Goal: Task Accomplishment & Management: Use online tool/utility

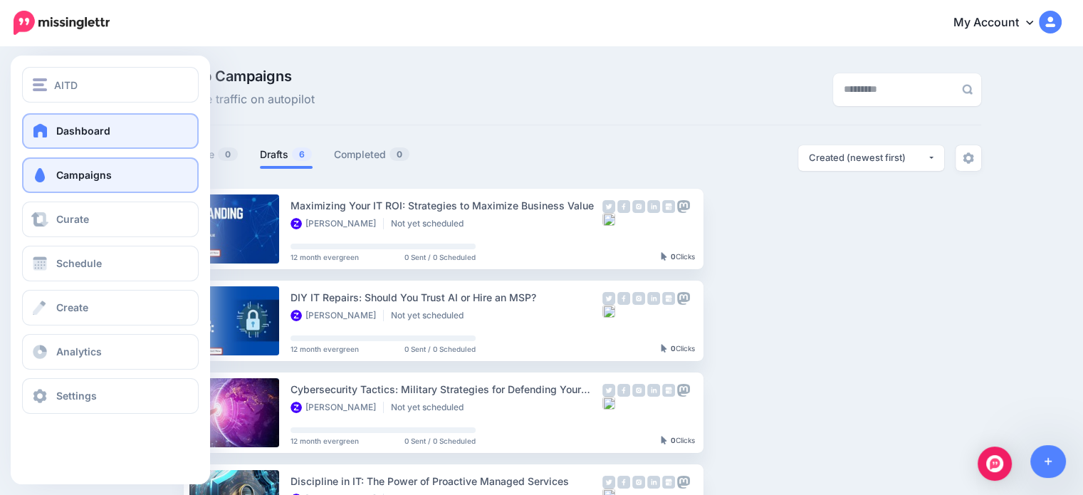
click at [127, 142] on link "Dashboard" at bounding box center [110, 131] width 177 height 36
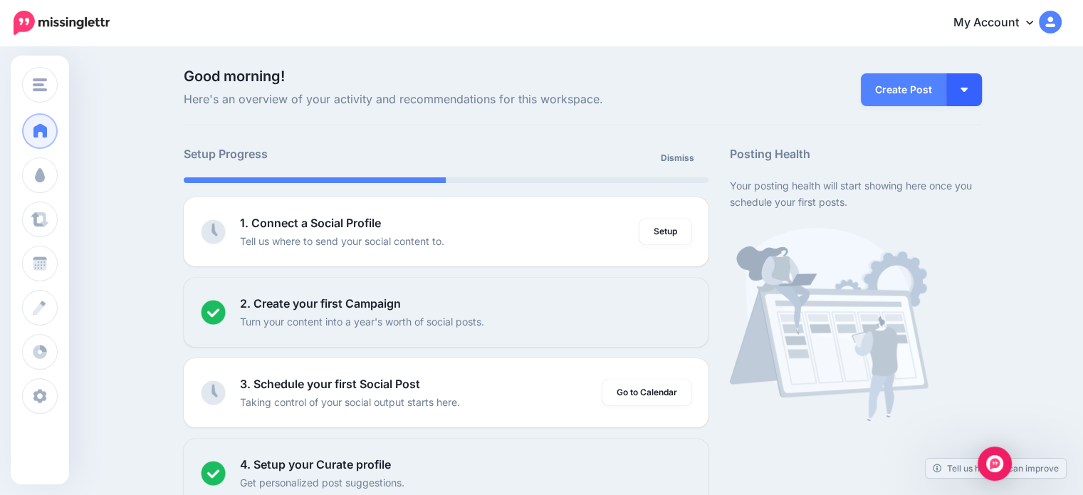
click at [977, 96] on button "button" at bounding box center [965, 89] width 36 height 33
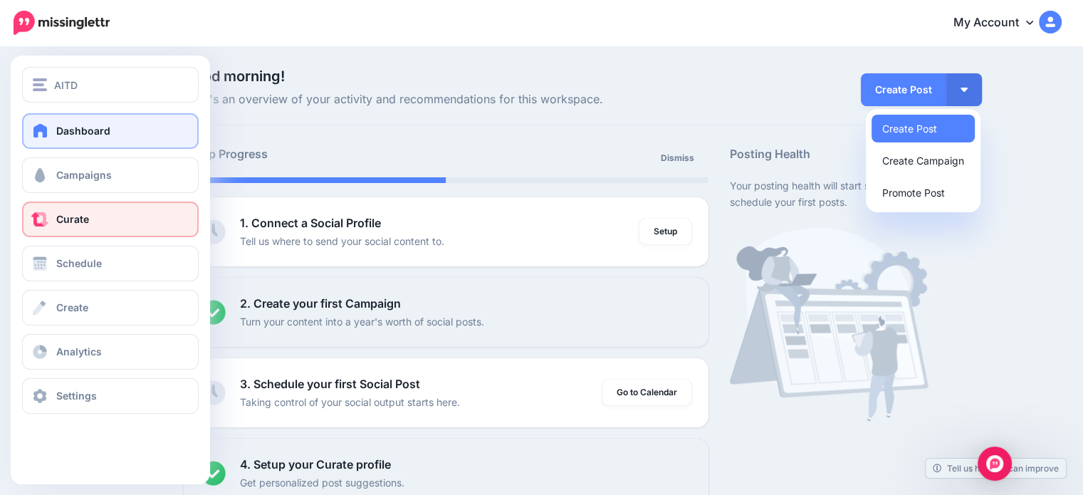
click at [86, 226] on link "Curate" at bounding box center [110, 220] width 177 height 36
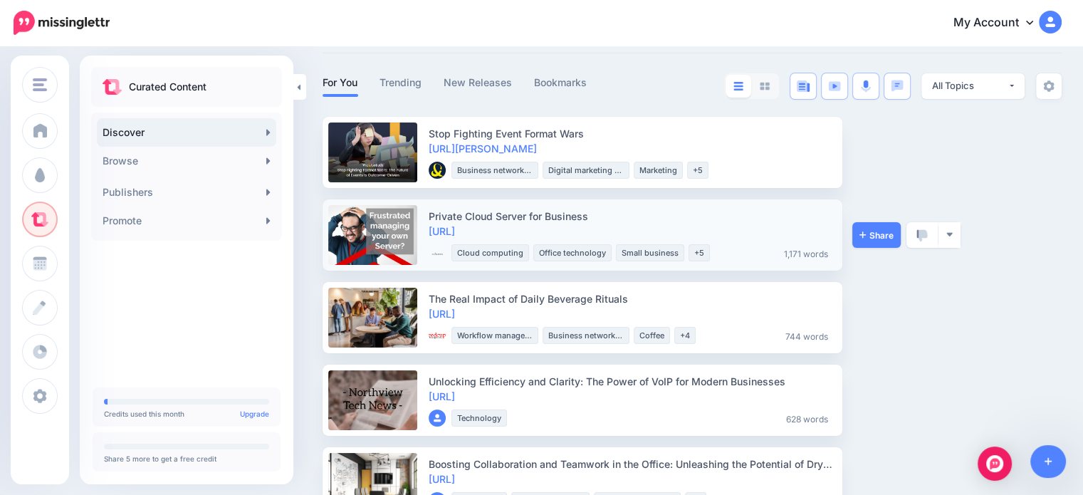
scroll to position [71, 0]
drag, startPoint x: 520, startPoint y: 1, endPoint x: 909, endPoint y: 227, distance: 450.1
click at [909, 227] on link at bounding box center [922, 236] width 31 height 26
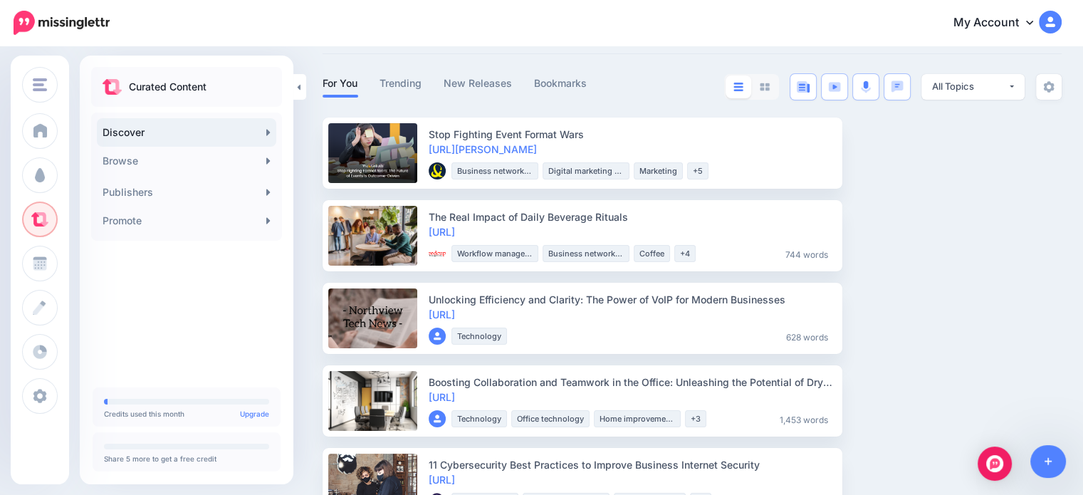
click at [205, 290] on div "Curated Content Discover Browse 247K Automotive 2.81M Beauty & personal care 2.…" at bounding box center [187, 223] width 214 height 313
click at [994, 90] on div "All Topics" at bounding box center [970, 87] width 76 height 14
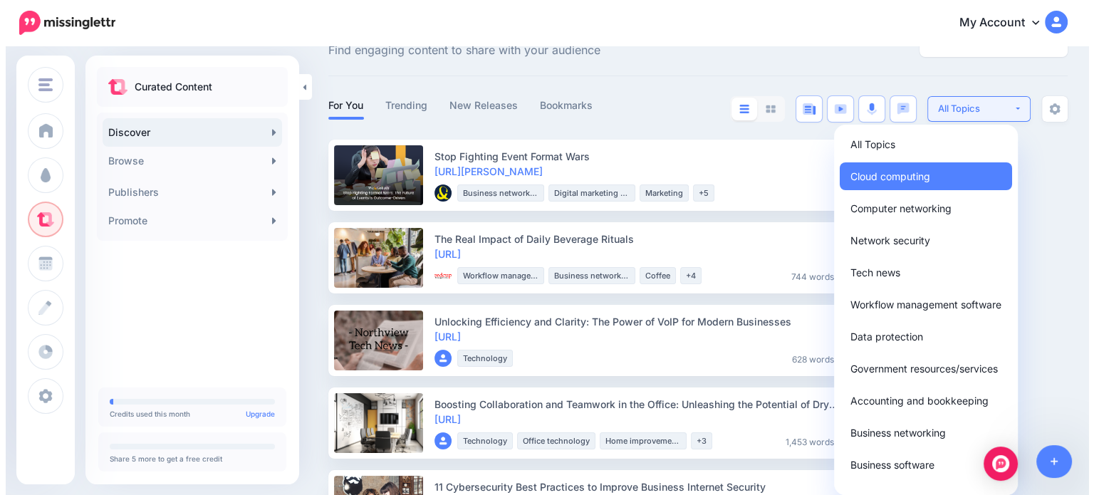
scroll to position [0, 0]
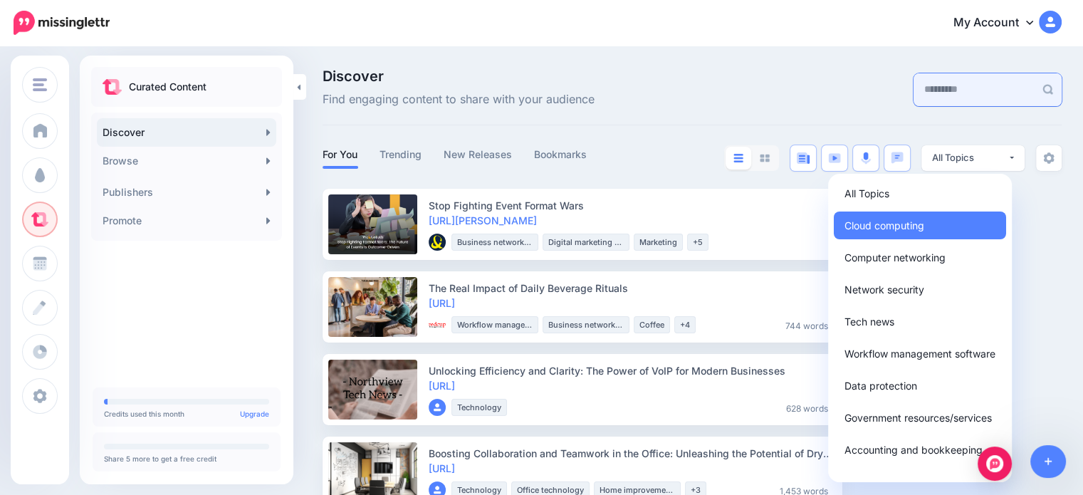
click at [972, 87] on input "text" at bounding box center [974, 89] width 121 height 33
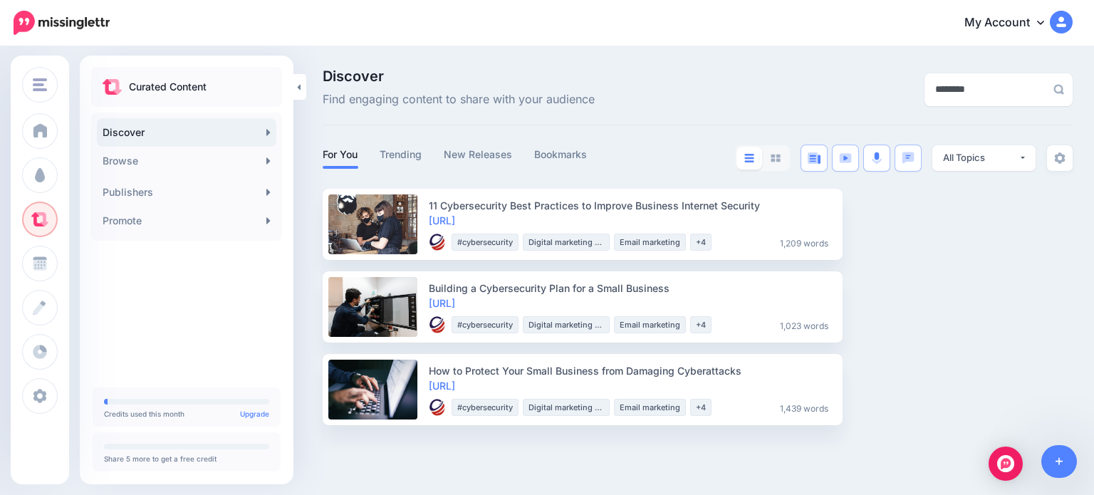
type input "********"
click at [952, 227] on img "button" at bounding box center [950, 224] width 8 height 8
click at [1023, 308] on ul "11 Cybersecurity Best Practices to Improve Business Internet Security [URL] Mid…" at bounding box center [698, 307] width 750 height 236
click at [957, 229] on button "button" at bounding box center [950, 225] width 22 height 26
click at [225, 213] on link "Promote" at bounding box center [187, 221] width 180 height 28
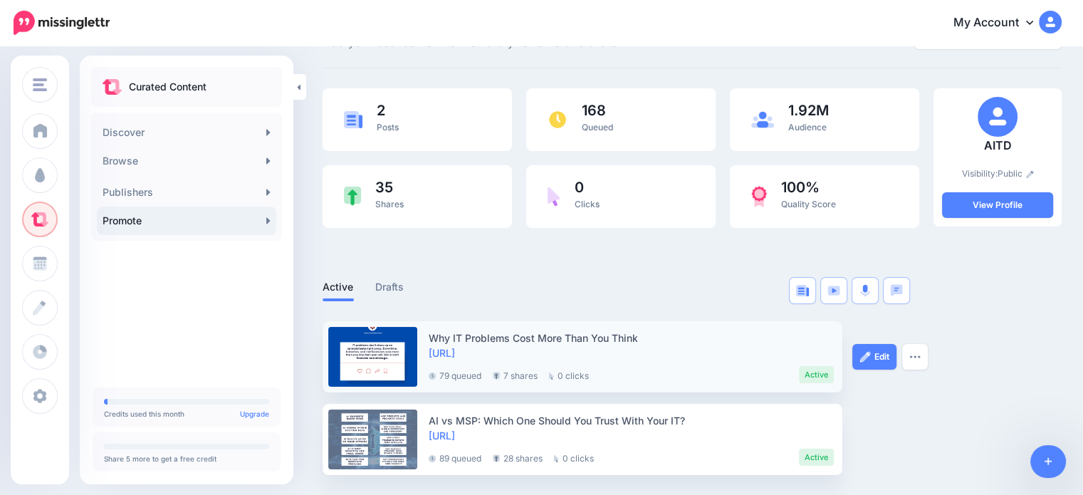
scroll to position [58, 0]
